Goal: Task Accomplishment & Management: Manage account settings

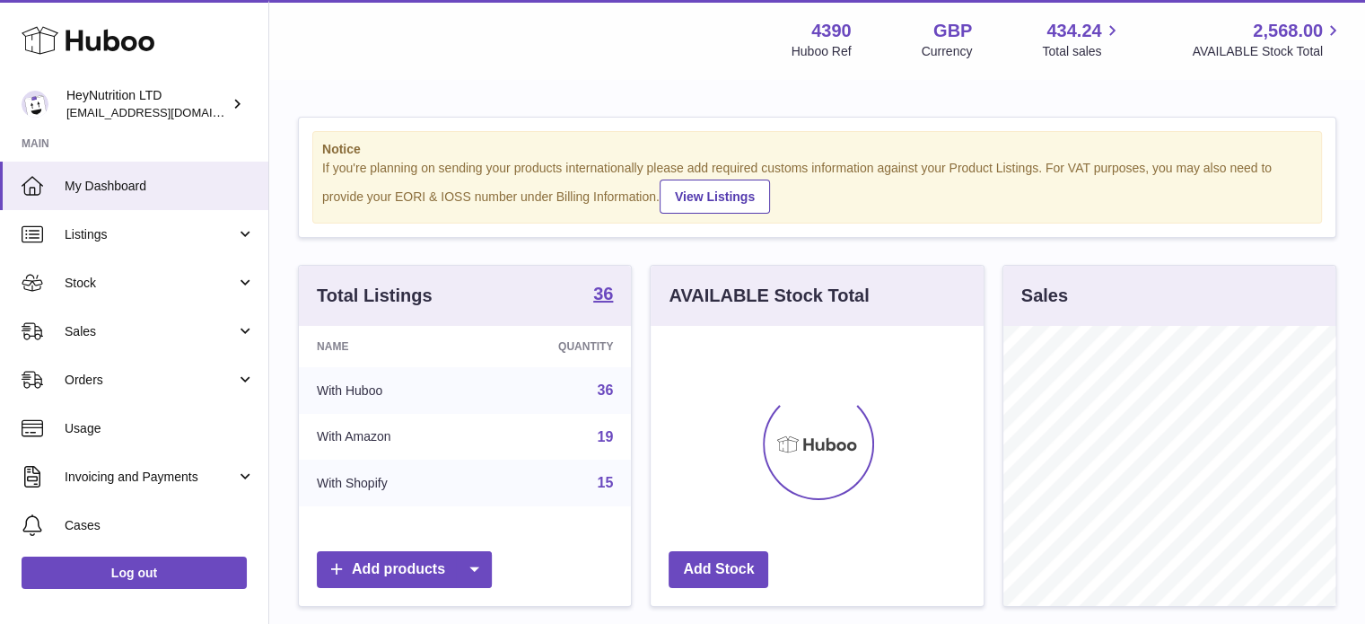
scroll to position [280, 333]
click at [162, 332] on span "Sales" at bounding box center [150, 331] width 171 height 17
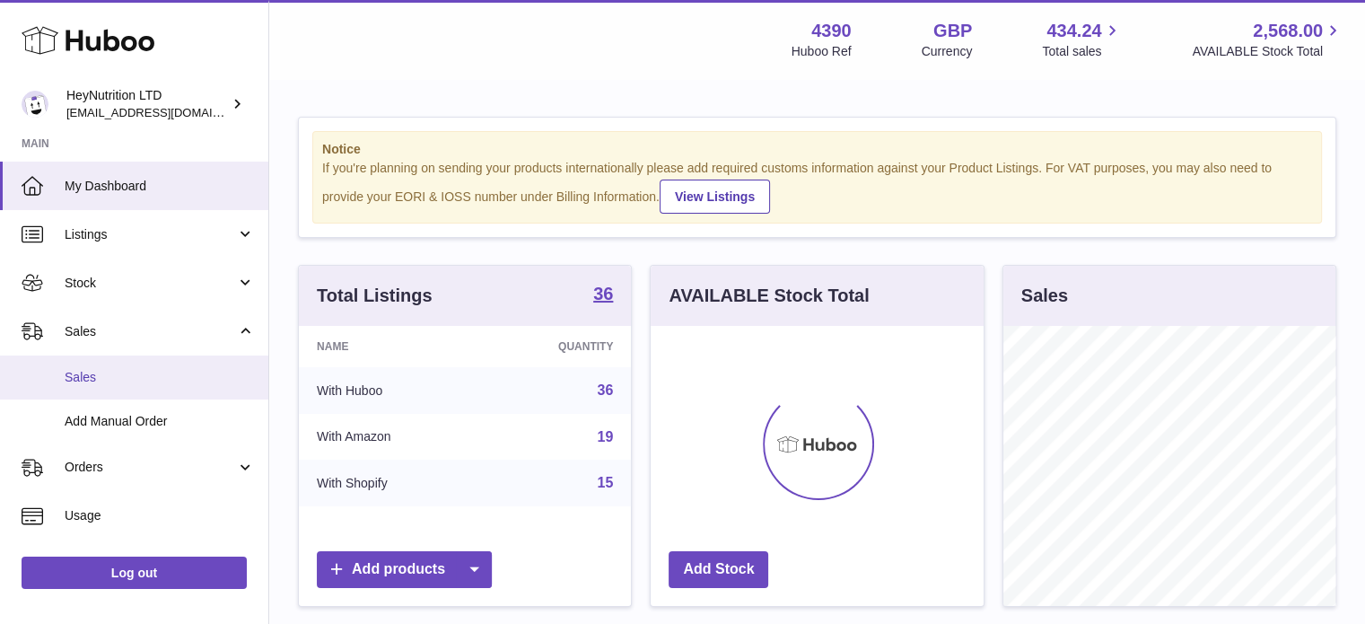
click at [142, 367] on link "Sales" at bounding box center [134, 377] width 268 height 44
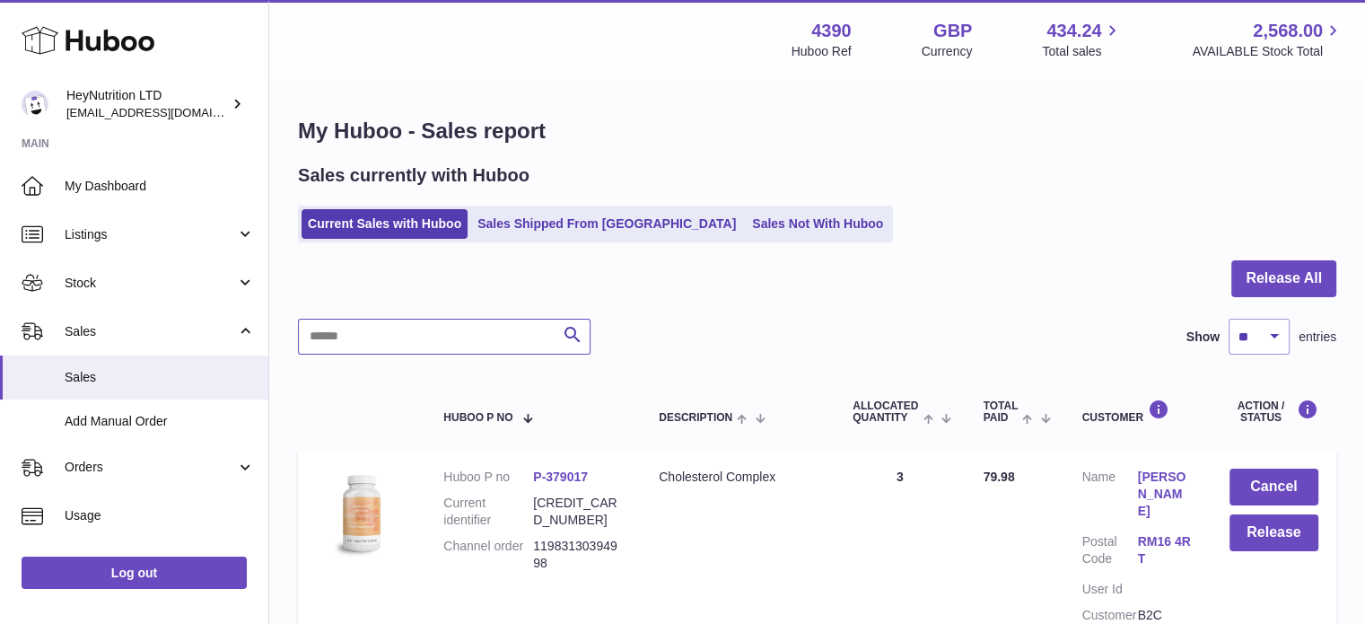
click at [420, 336] on input "text" at bounding box center [444, 337] width 293 height 36
paste input "**********"
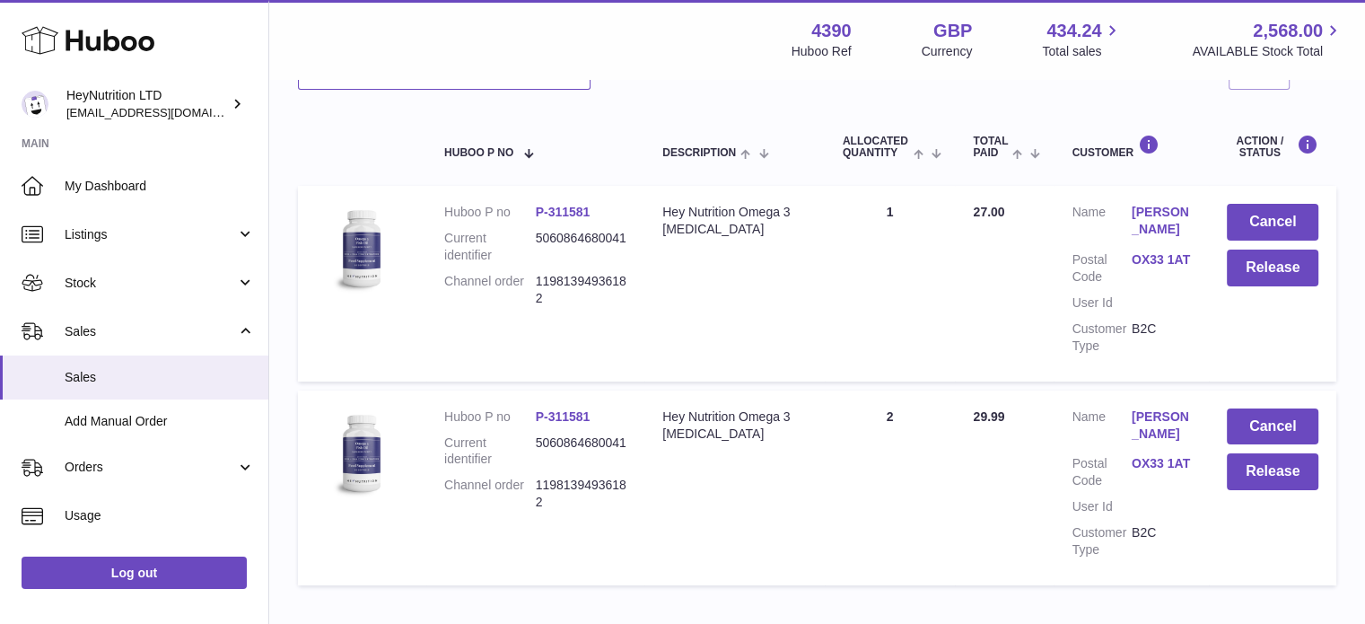
scroll to position [276, 0]
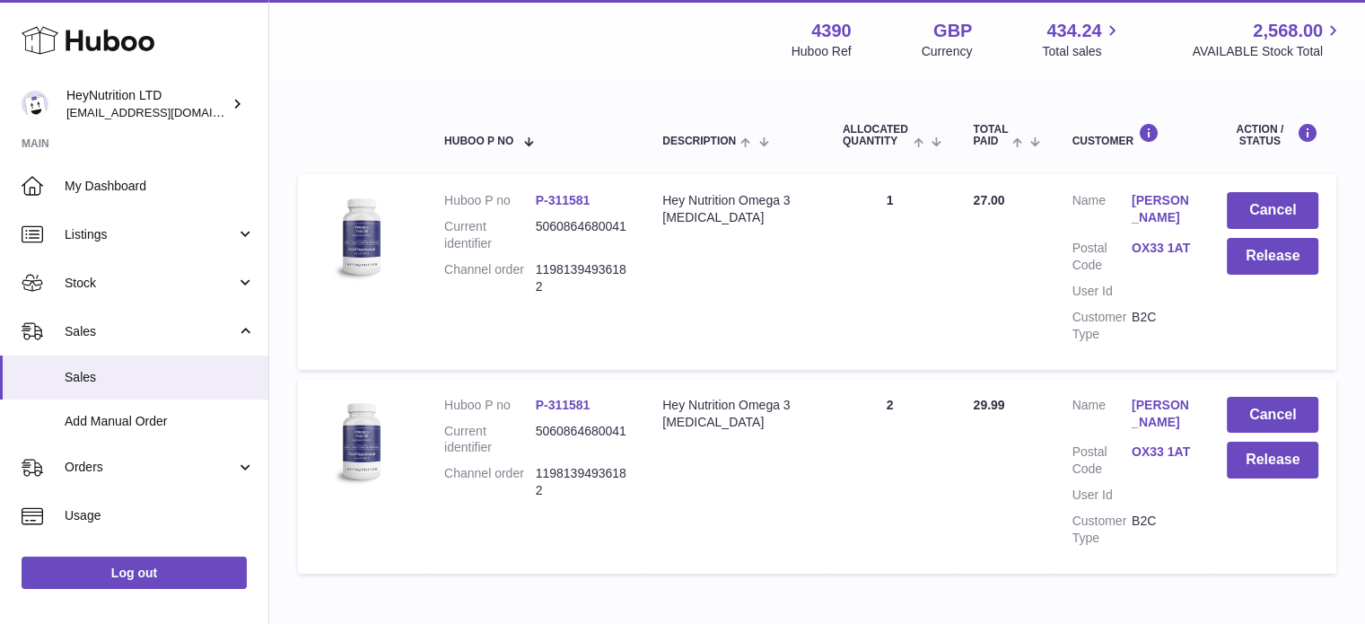
type input "**********"
click at [1253, 187] on td "Cancel Release" at bounding box center [1272, 271] width 127 height 195
click at [1256, 200] on button "Cancel" at bounding box center [1273, 210] width 92 height 37
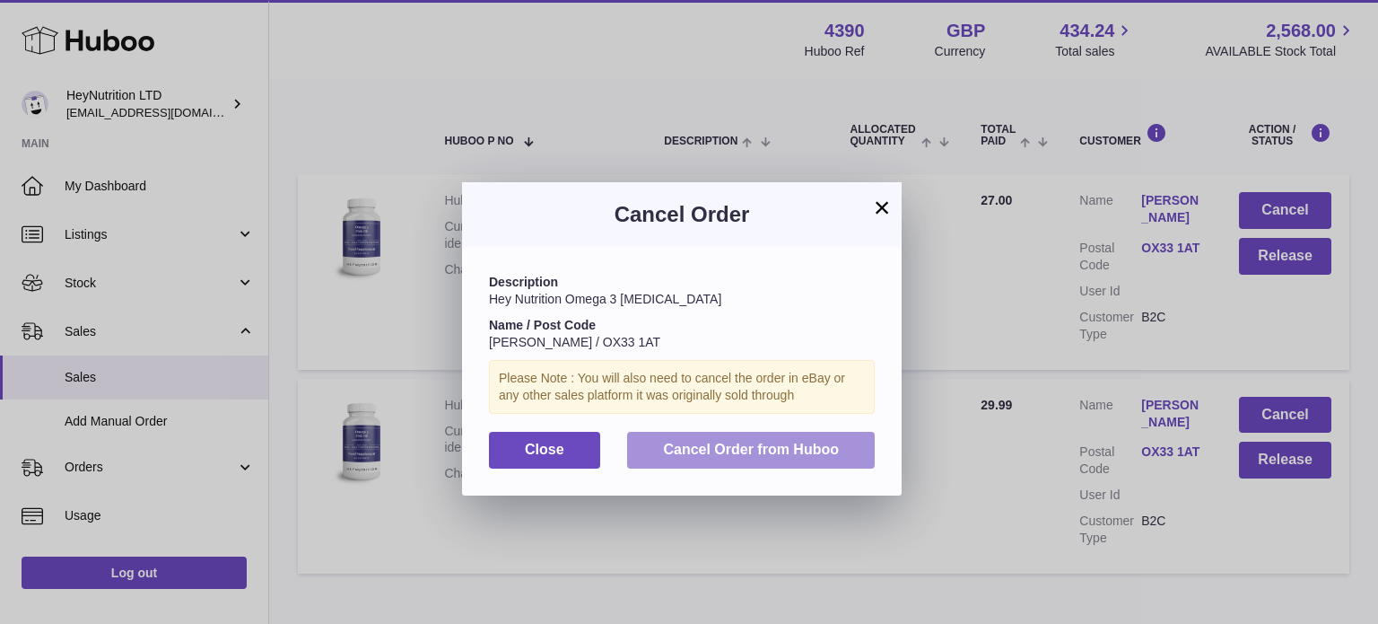
click at [701, 464] on button "Cancel Order from Huboo" at bounding box center [751, 450] width 248 height 37
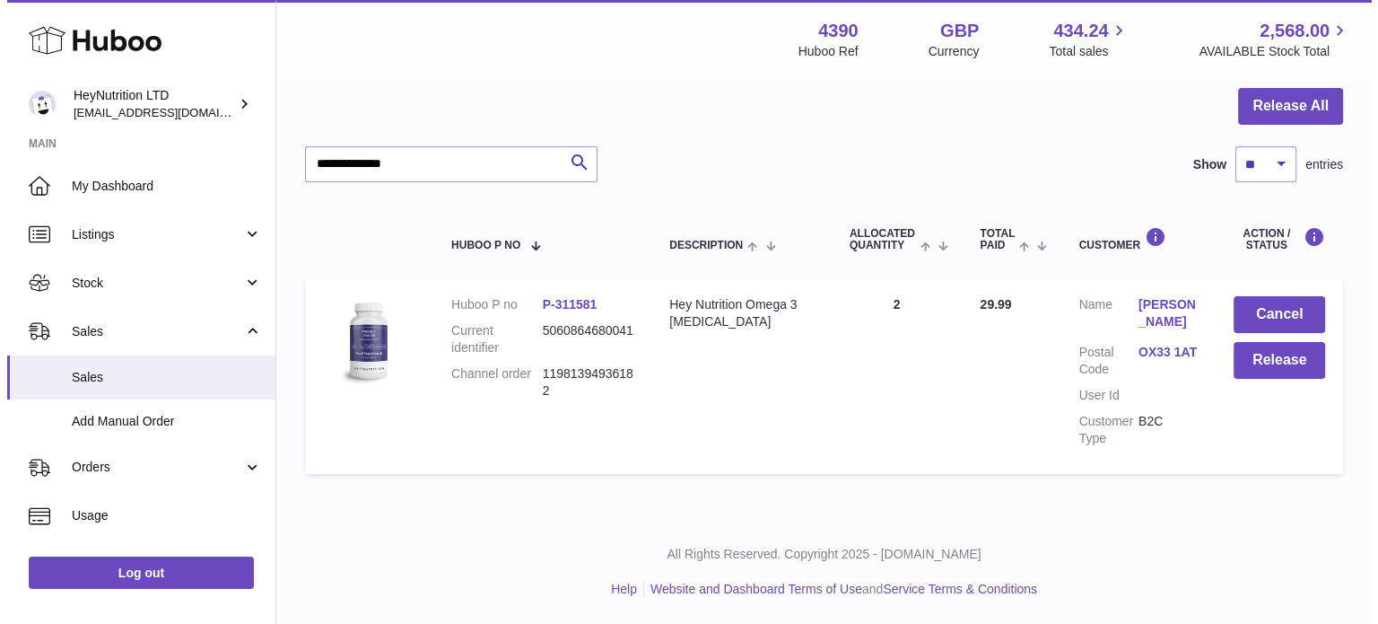
scroll to position [171, 0]
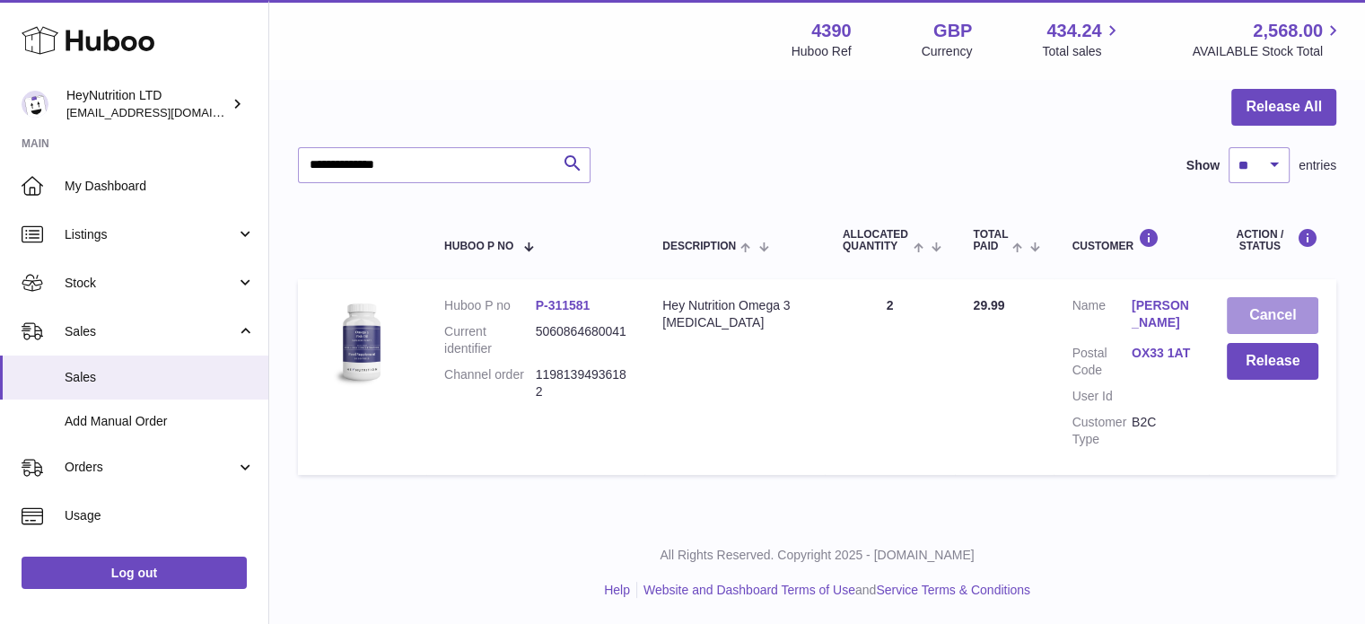
click at [1258, 311] on button "Cancel" at bounding box center [1273, 315] width 92 height 37
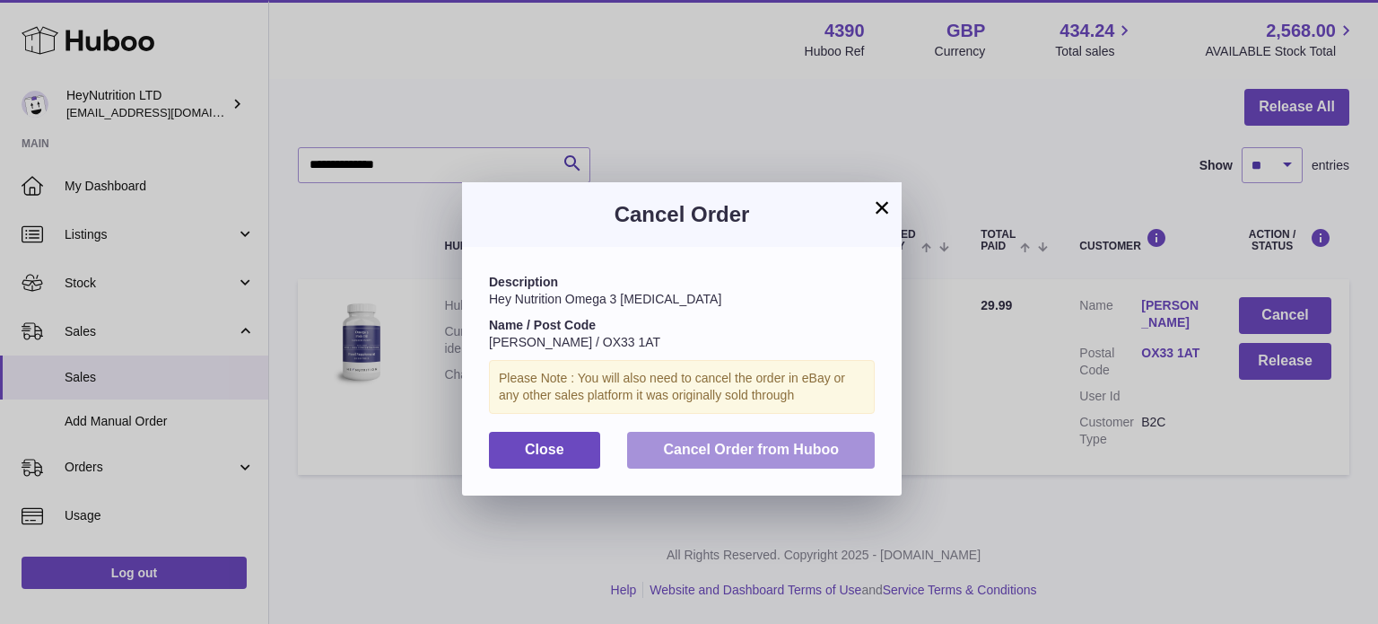
click at [794, 451] on span "Cancel Order from Huboo" at bounding box center [751, 448] width 176 height 15
